Goal: Check status: Check status

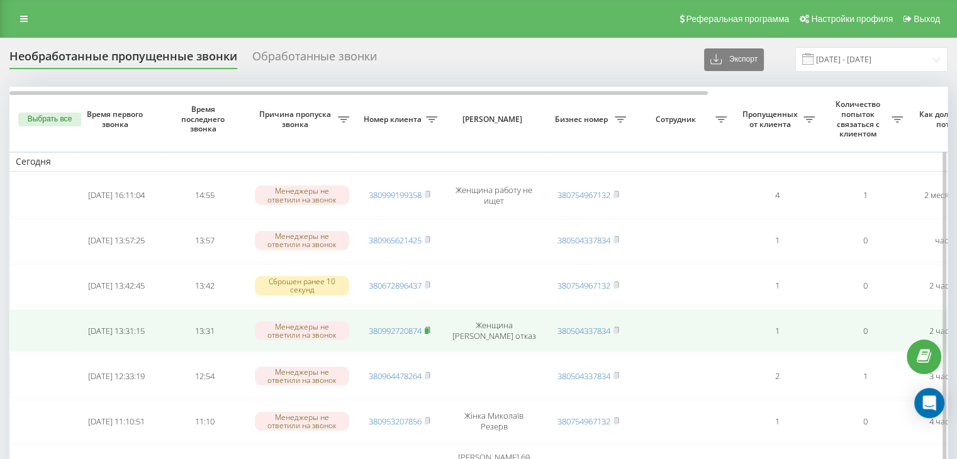
click at [430, 327] on icon at bounding box center [428, 331] width 6 height 8
